Goal: Task Accomplishment & Management: Use online tool/utility

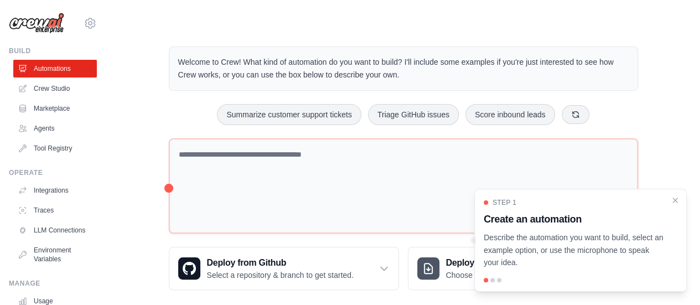
drag, startPoint x: 677, startPoint y: 200, endPoint x: 664, endPoint y: 203, distance: 12.4
click at [677, 201] on icon "Close walkthrough" at bounding box center [675, 200] width 9 height 9
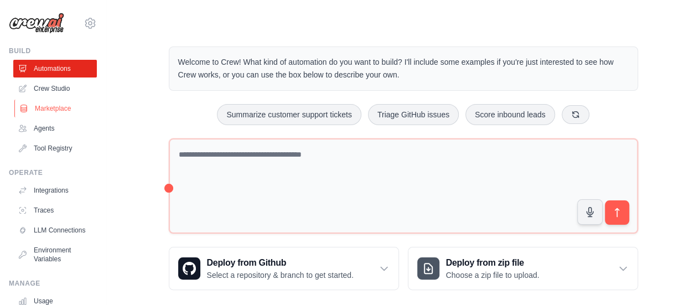
click at [60, 107] on link "Marketplace" at bounding box center [56, 109] width 84 height 18
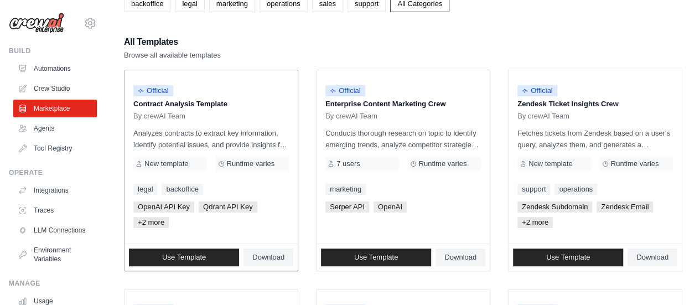
scroll to position [78, 0]
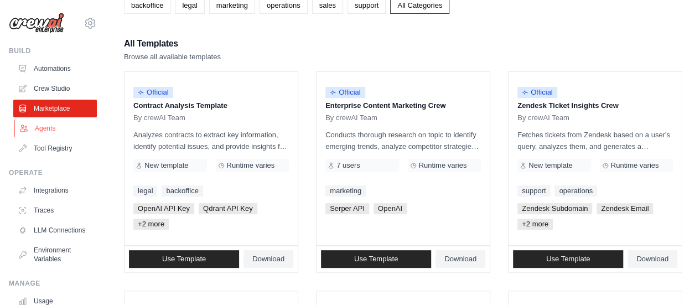
click at [45, 126] on link "Agents" at bounding box center [56, 129] width 84 height 18
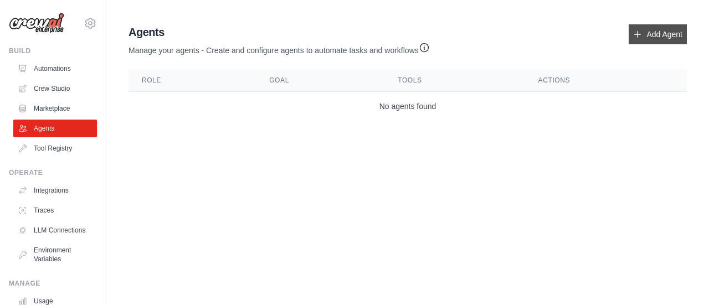
click at [669, 38] on link "Add Agent" at bounding box center [657, 34] width 58 height 20
